Goal: Information Seeking & Learning: Learn about a topic

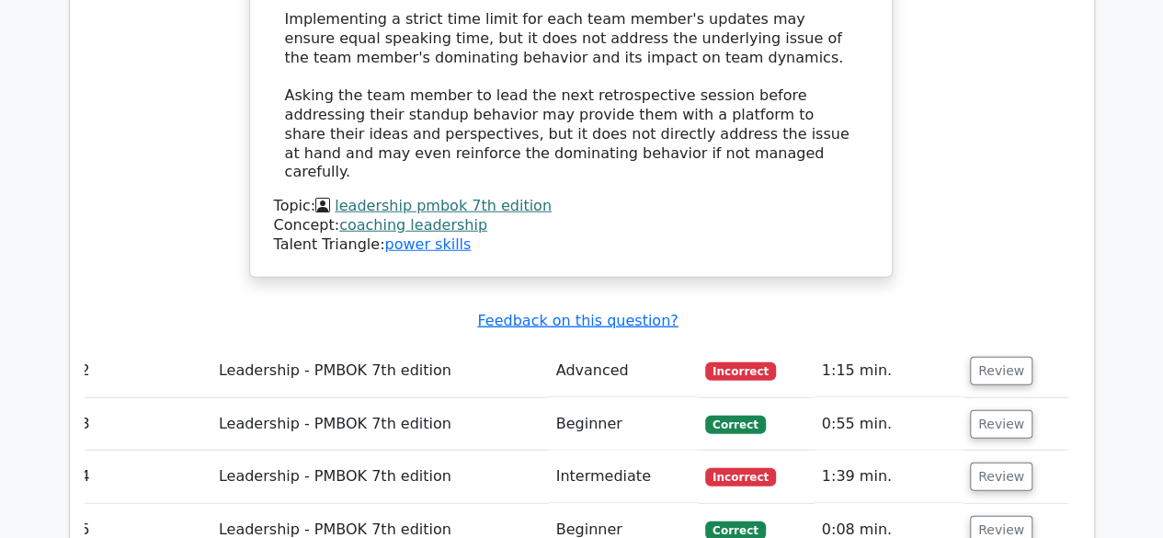
scroll to position [2327, 0]
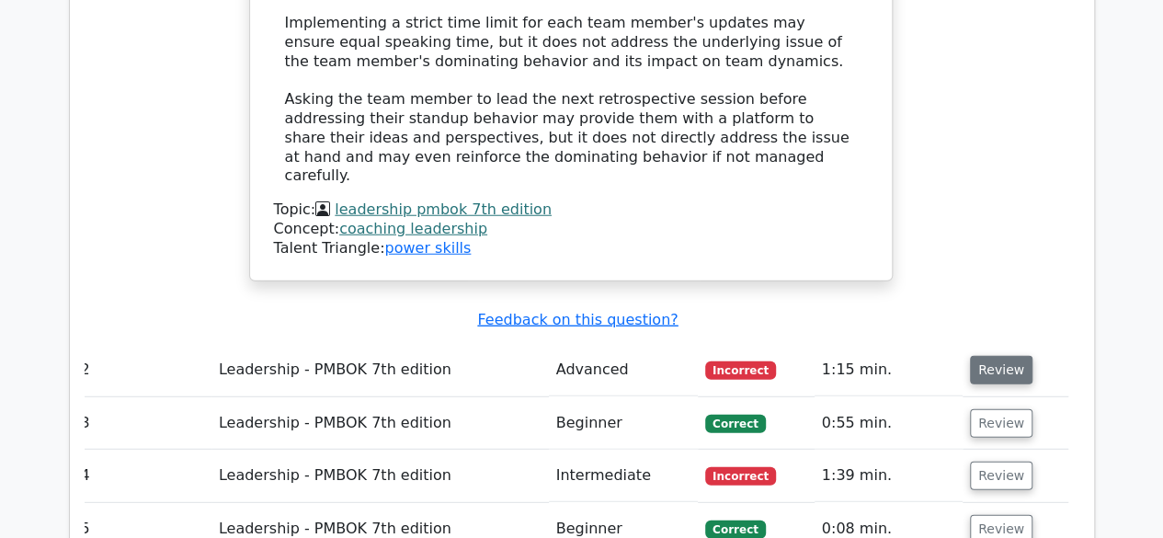
click at [996, 356] on button "Review" at bounding box center [1001, 370] width 63 height 28
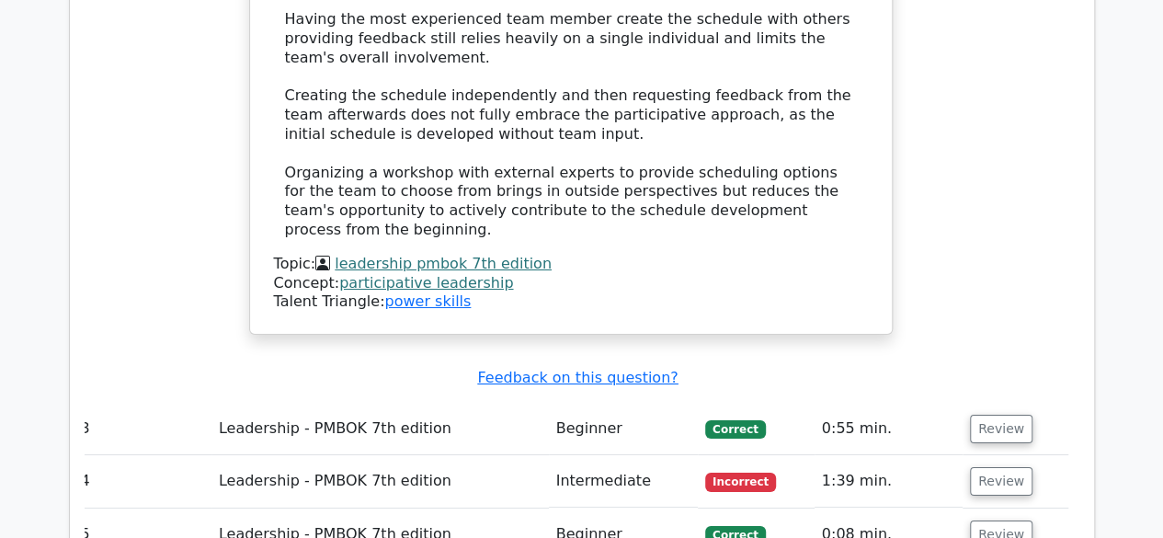
scroll to position [3283, 0]
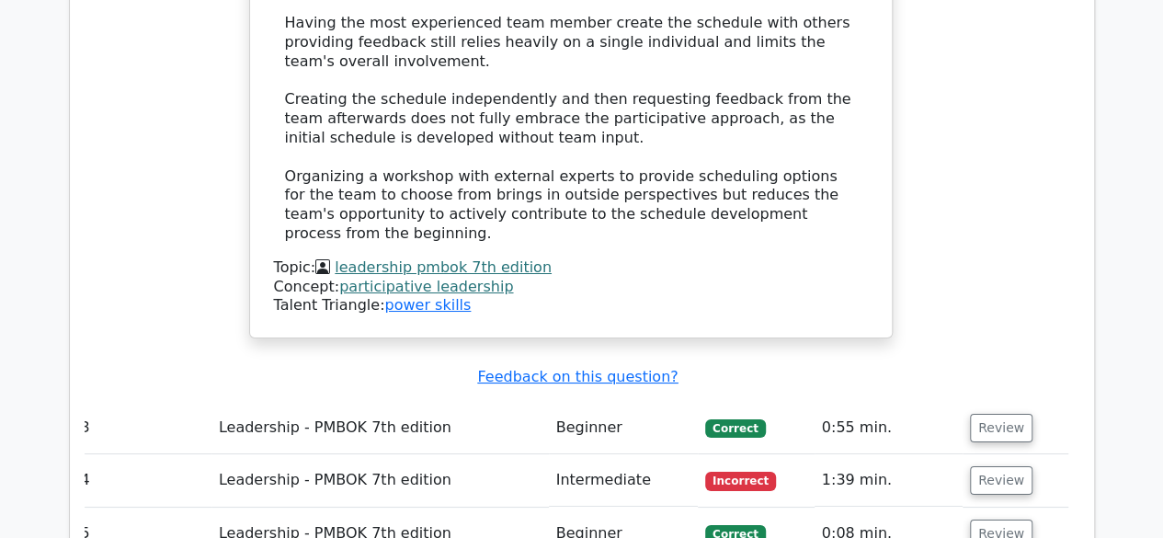
drag, startPoint x: 984, startPoint y: 359, endPoint x: 1048, endPoint y: 190, distance: 181.0
drag, startPoint x: 996, startPoint y: 354, endPoint x: 1061, endPoint y: 214, distance: 154.2
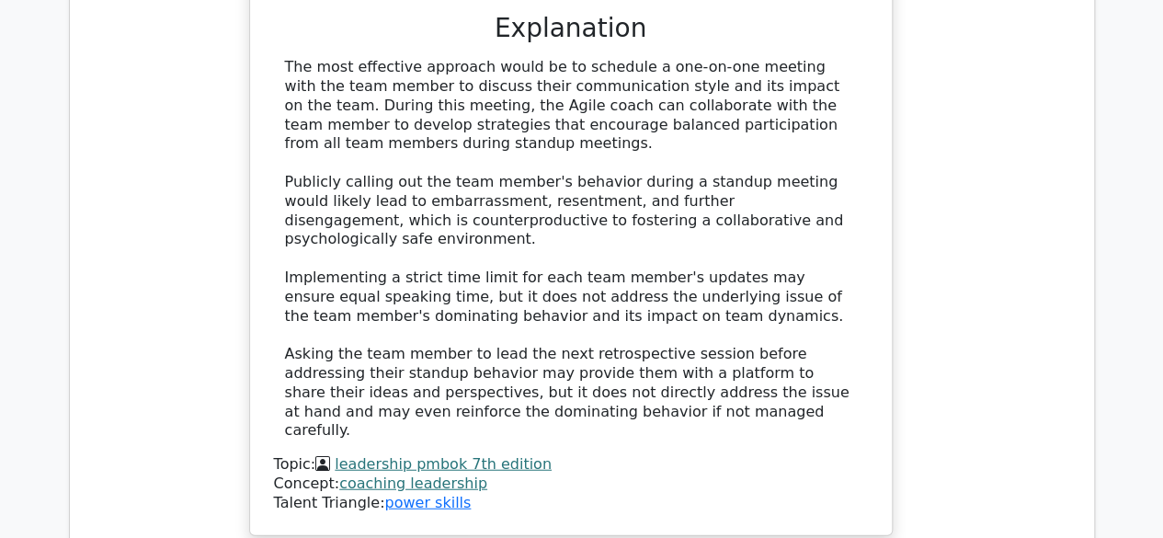
scroll to position [2054, 0]
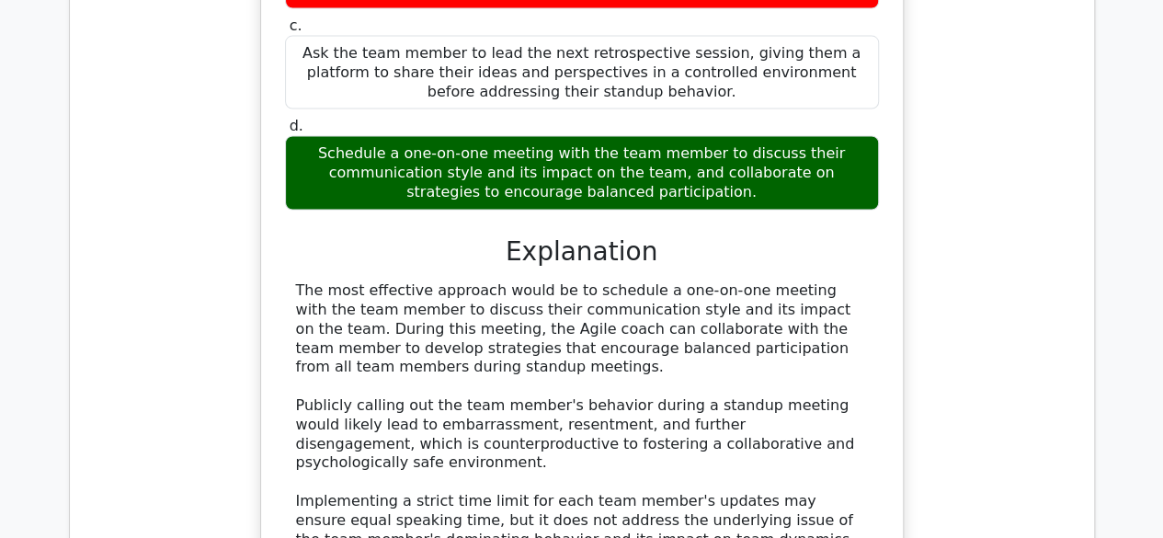
scroll to position [1841, 0]
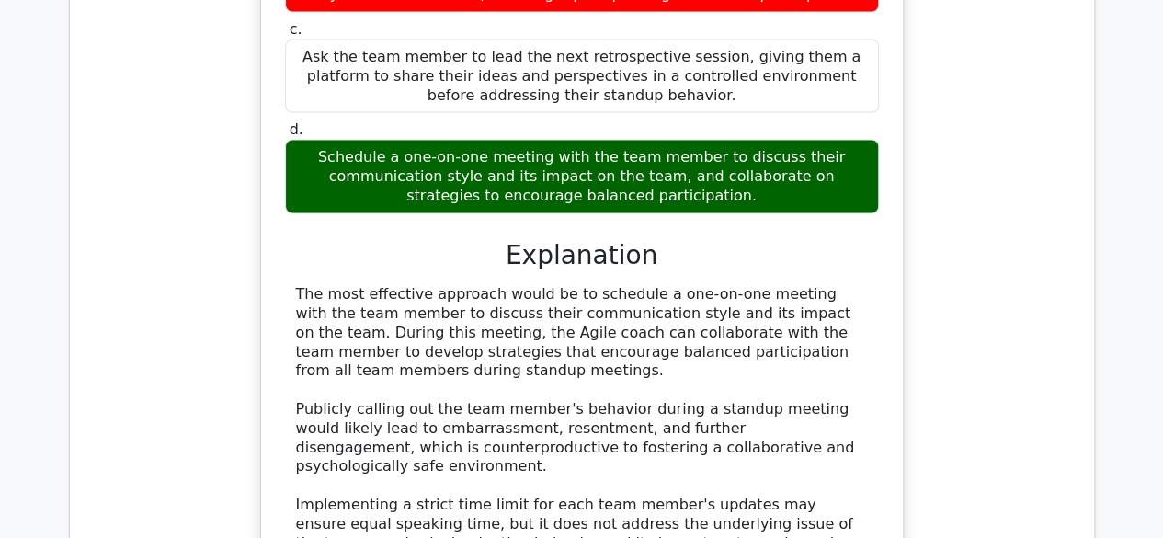
click at [656, 285] on div "The most effective approach would be to schedule a one-on-one meeting with the …" at bounding box center [582, 476] width 572 height 382
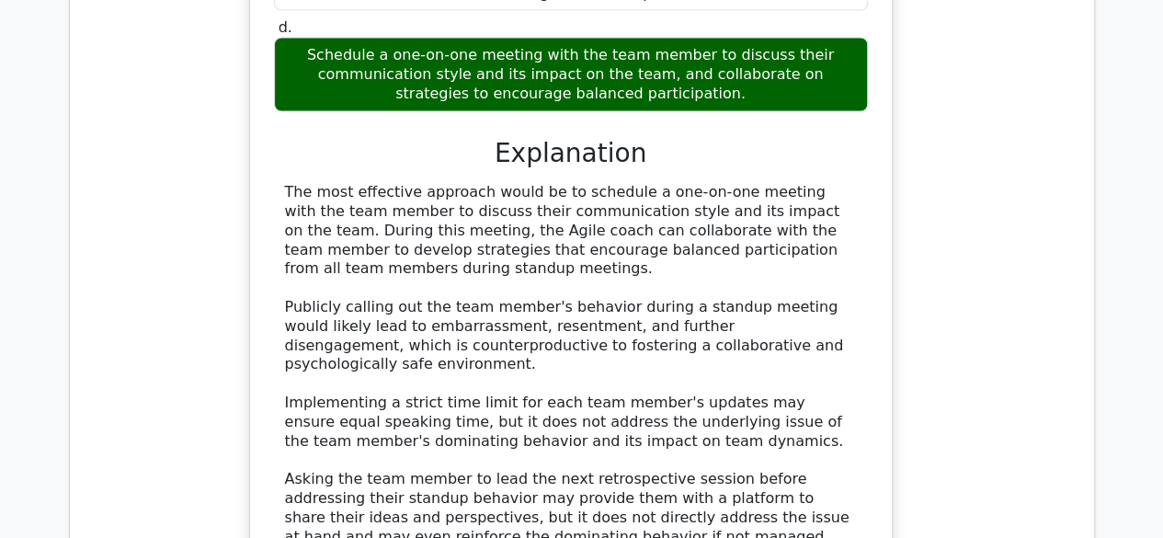
scroll to position [1947, 0]
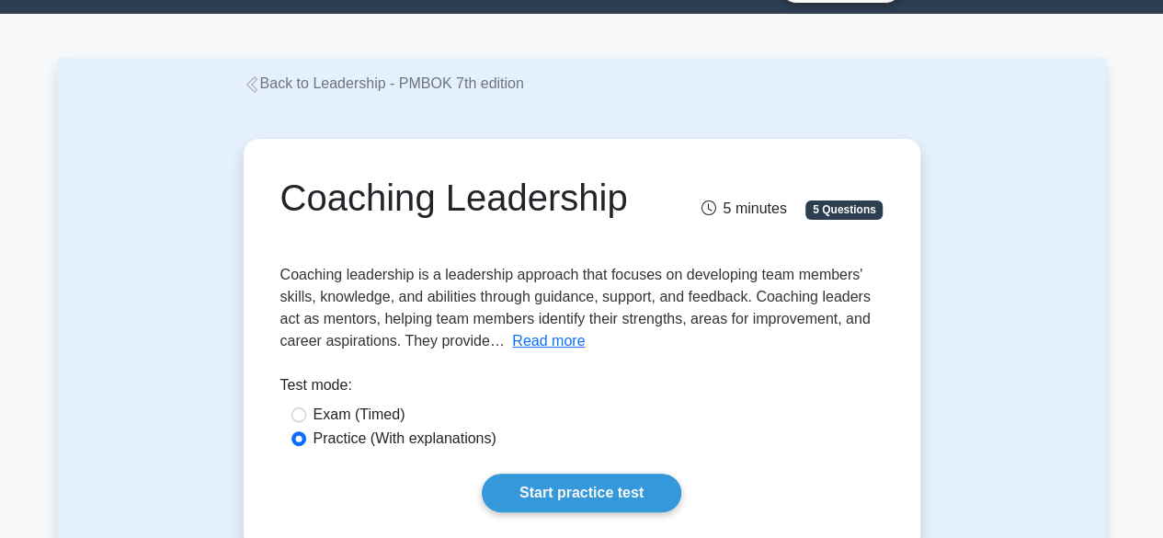
scroll to position [46, 0]
